Goal: Transaction & Acquisition: Book appointment/travel/reservation

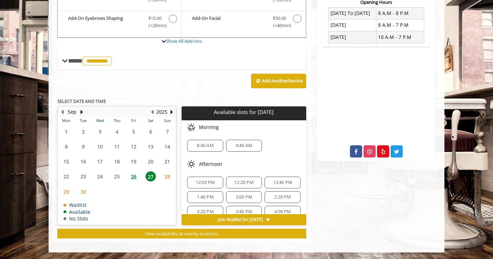
scroll to position [22, 0]
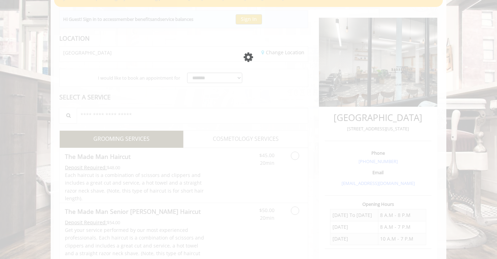
scroll to position [116, 0]
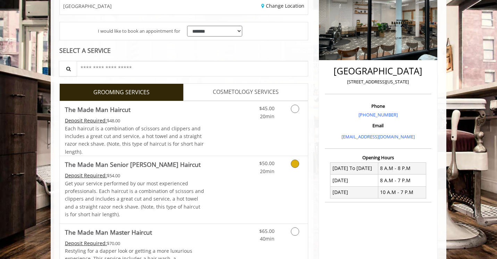
click at [296, 170] on link "Grooming services" at bounding box center [294, 165] width 18 height 19
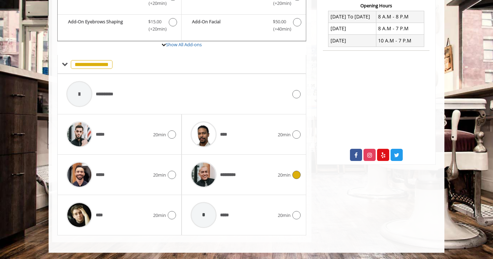
click at [285, 174] on span "20min" at bounding box center [284, 174] width 13 height 7
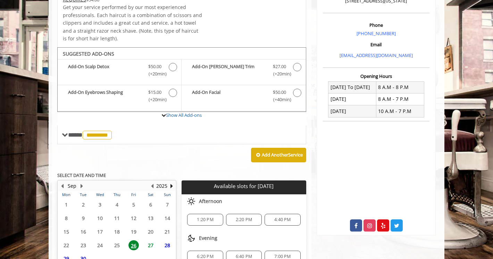
scroll to position [260, 0]
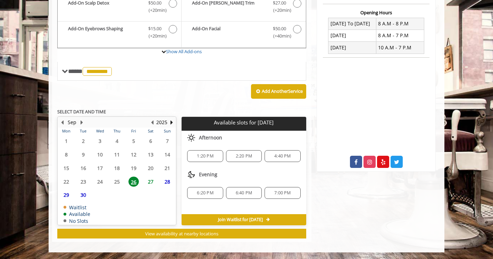
click at [151, 182] on span "27" at bounding box center [150, 181] width 10 height 10
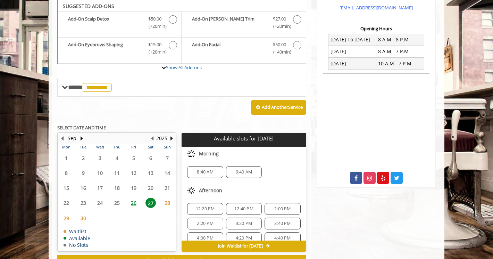
scroll to position [8, 0]
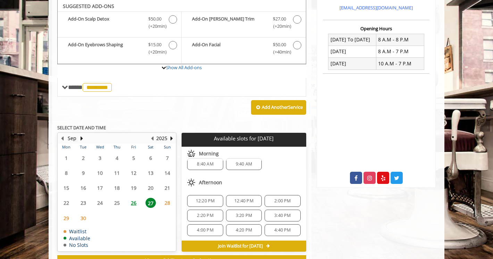
click at [280, 203] on div "2:00 PM" at bounding box center [282, 201] width 36 height 12
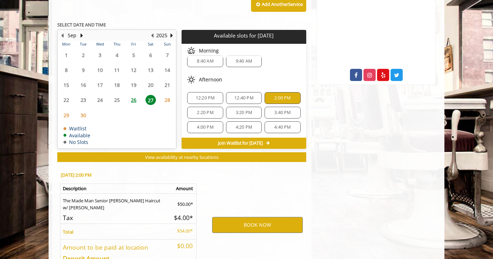
scroll to position [396, 0]
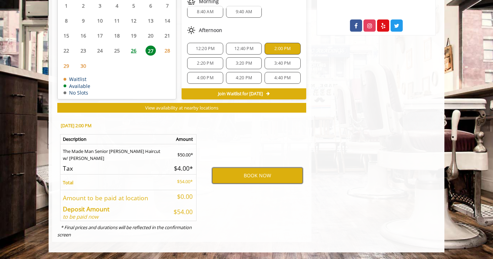
click at [270, 177] on button "BOOK NOW" at bounding box center [257, 175] width 91 height 16
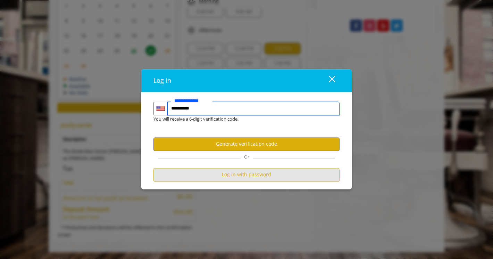
type input "**********"
click at [279, 174] on button "Log in with password" at bounding box center [246, 175] width 186 height 14
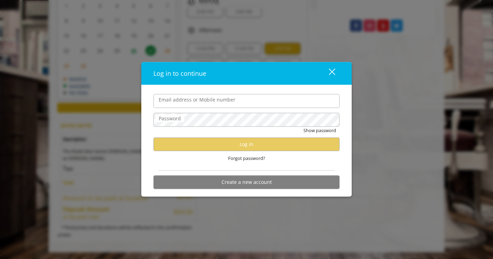
scroll to position [0, 0]
type input "**********"
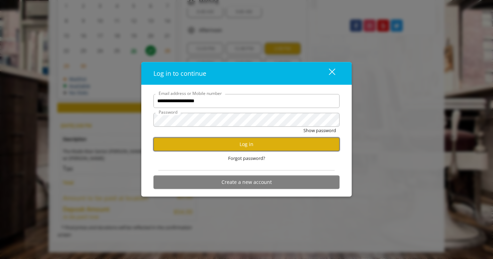
click at [237, 143] on button "Log in" at bounding box center [246, 144] width 186 height 14
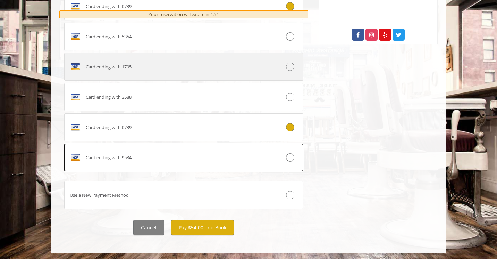
scroll to position [388, 0]
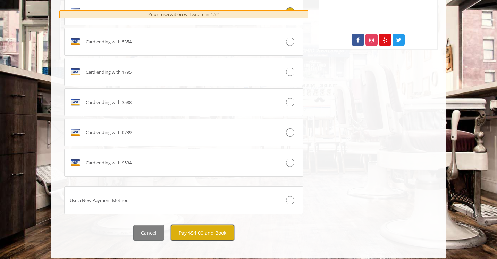
click at [212, 234] on button "Pay $54.00 and Book" at bounding box center [202, 233] width 63 height 16
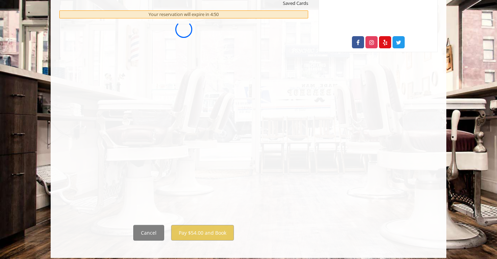
scroll to position [0, 0]
